Goal: Task Accomplishment & Management: Use online tool/utility

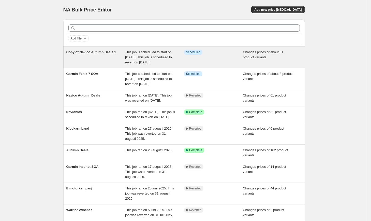
click at [97, 58] on div "Copy of Navico Autumn Deals 1" at bounding box center [95, 57] width 59 height 15
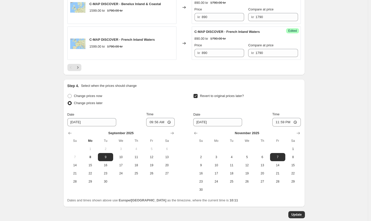
scroll to position [926, 0]
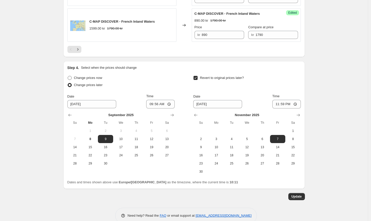
click at [86, 76] on span "Change prices now" at bounding box center [88, 78] width 28 height 4
click at [68, 76] on input "Change prices now" at bounding box center [68, 76] width 0 height 0
radio input "true"
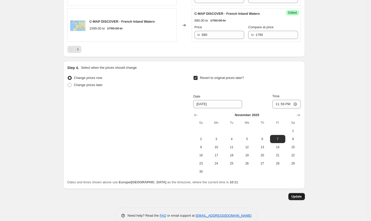
click at [299, 195] on span "Update" at bounding box center [297, 197] width 10 height 4
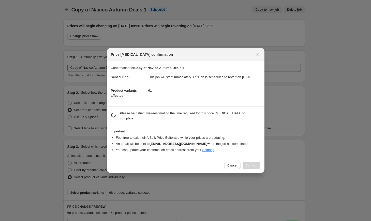
scroll to position [0, 0]
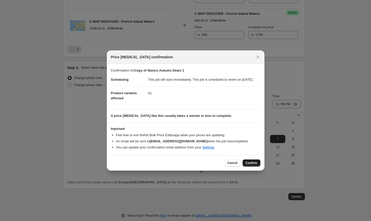
click at [253, 165] on span "Confirm" at bounding box center [252, 163] width 12 height 4
